Goal: Task Accomplishment & Management: Use online tool/utility

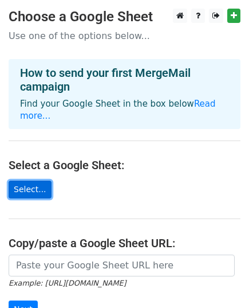
click at [37, 180] on link "Select..." at bounding box center [30, 189] width 43 height 18
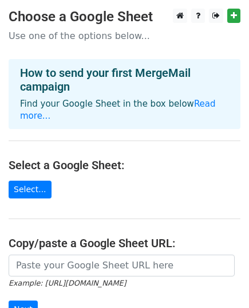
scroll to position [149, 0]
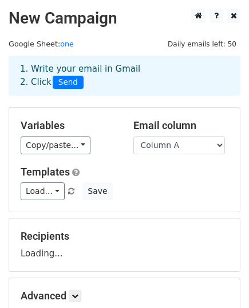
scroll to position [135, 0]
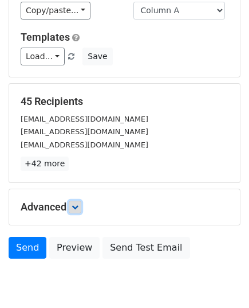
click at [75, 200] on link at bounding box center [75, 206] width 13 height 13
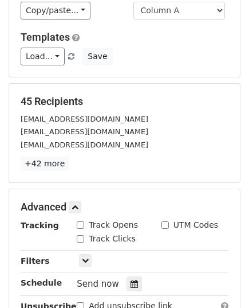
drag, startPoint x: 79, startPoint y: 223, endPoint x: 81, endPoint y: 229, distance: 6.0
click at [79, 224] on input "Track Opens" at bounding box center [80, 224] width 7 height 7
checkbox input "true"
click at [82, 237] on input "Track Clicks" at bounding box center [80, 238] width 7 height 7
checkbox input "true"
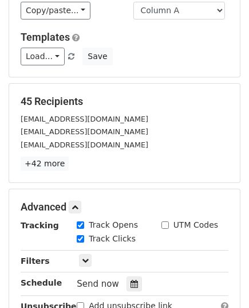
click at [167, 224] on input "UTM Codes" at bounding box center [164, 224] width 7 height 7
checkbox input "true"
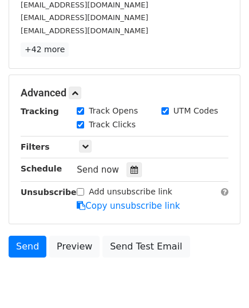
scroll to position [292, 0]
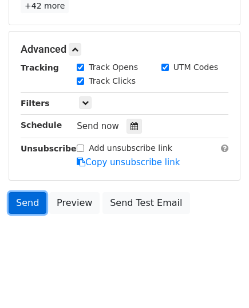
click at [27, 203] on link "Send" at bounding box center [28, 203] width 38 height 22
click at [26, 199] on link "Send" at bounding box center [28, 203] width 38 height 22
click at [20, 200] on link "Send" at bounding box center [28, 203] width 38 height 22
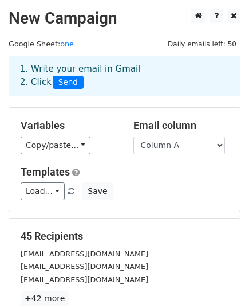
scroll to position [172, 0]
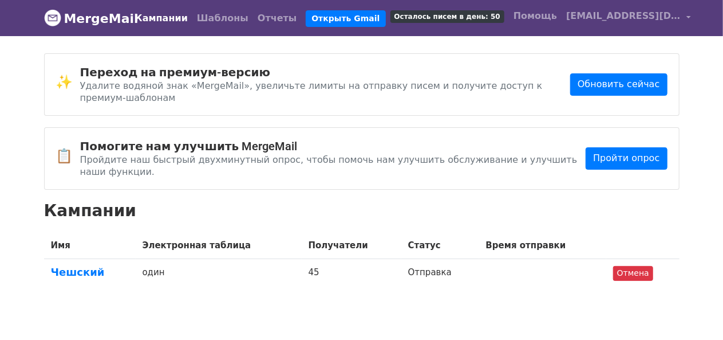
click at [519, 201] on h2 "Кампании" at bounding box center [362, 210] width 636 height 19
